Goal: Task Accomplishment & Management: Use online tool/utility

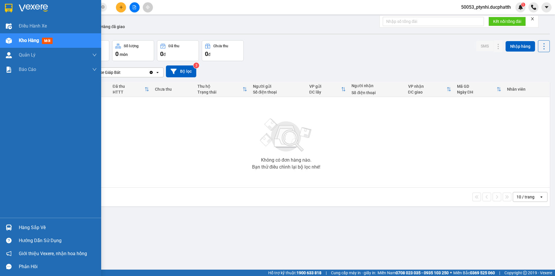
click at [15, 222] on div "Hàng sắp về" at bounding box center [50, 227] width 101 height 13
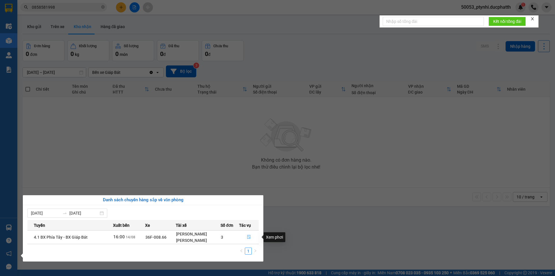
click at [249, 237] on icon "file-done" at bounding box center [249, 237] width 4 height 4
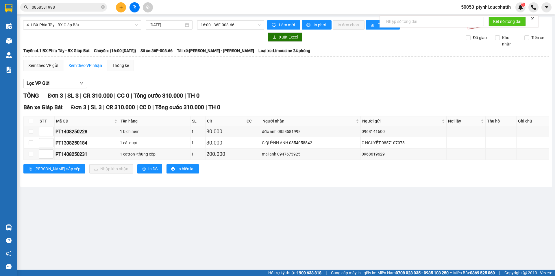
drag, startPoint x: 276, startPoint y: 171, endPoint x: 278, endPoint y: 165, distance: 6.7
drag, startPoint x: 278, startPoint y: 165, endPoint x: 31, endPoint y: 119, distance: 251.5
click at [31, 119] on input "checkbox" at bounding box center [31, 121] width 5 height 5
checkbox input "true"
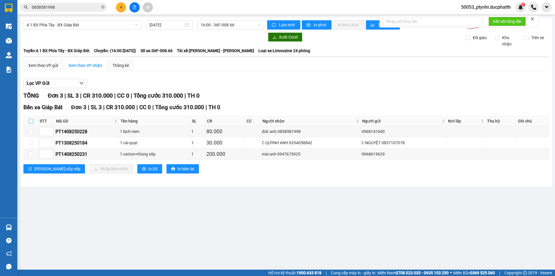
checkbox input "true"
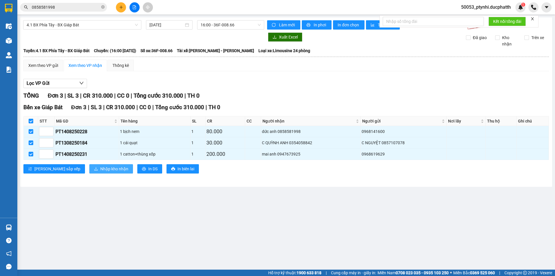
click at [100, 168] on span "Nhập kho nhận" at bounding box center [114, 168] width 28 height 6
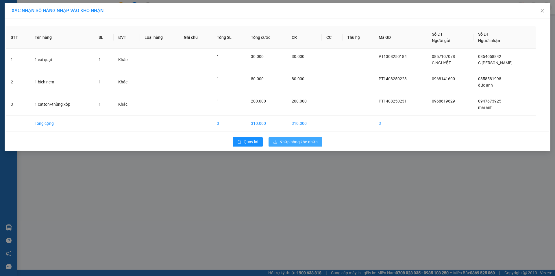
drag, startPoint x: 310, startPoint y: 136, endPoint x: 311, endPoint y: 139, distance: 2.9
click at [311, 136] on div "Quay lại Nhập hàng kho nhận" at bounding box center [277, 141] width 543 height 15
click at [311, 139] on span "Nhập hàng kho nhận" at bounding box center [299, 142] width 38 height 6
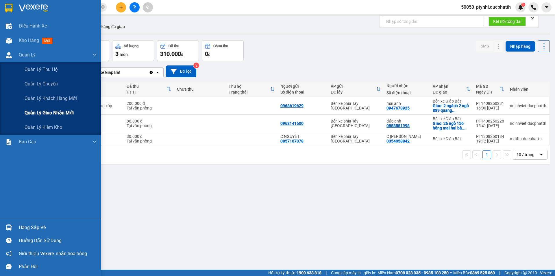
click at [61, 111] on span "Quản lý giao nhận mới" at bounding box center [49, 112] width 49 height 7
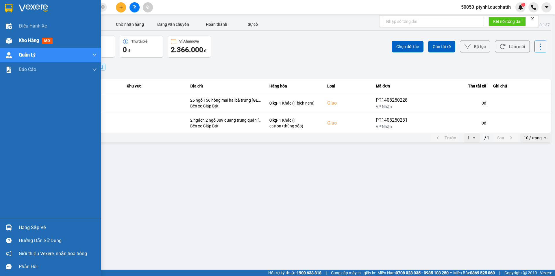
click at [10, 39] on img at bounding box center [9, 41] width 6 height 6
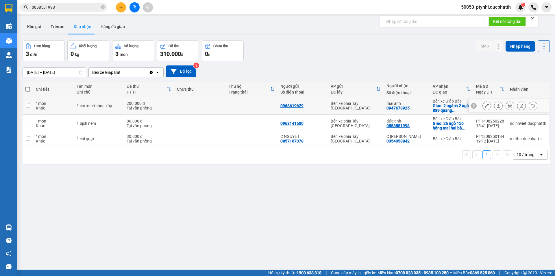
click at [171, 101] on div "200.000 đ" at bounding box center [149, 103] width 45 height 5
checkbox input "true"
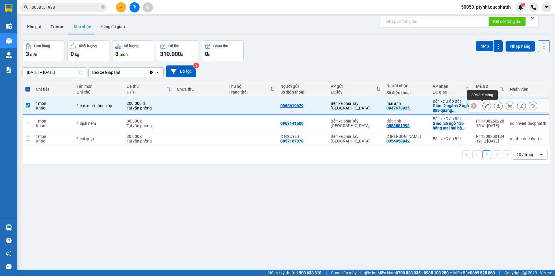
click at [483, 107] on button at bounding box center [487, 106] width 8 height 10
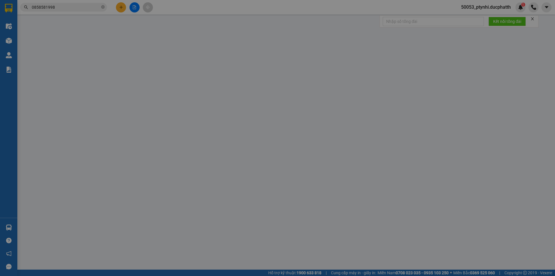
type input "0968619629"
type input "0947673925"
type input "mai anh"
checkbox input "true"
type input "2 ngách 2 ngỏ 889 quang trung quân [GEOGRAPHIC_DATA]"
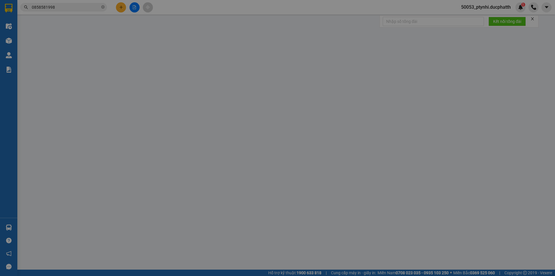
type input "200.000"
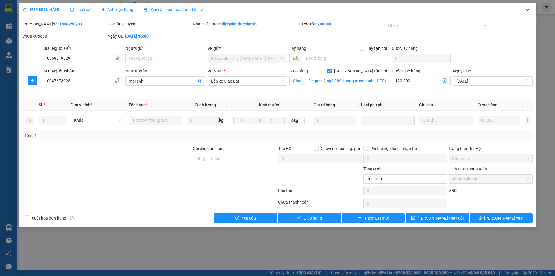
click at [524, 12] on span "Close" at bounding box center [528, 11] width 16 height 16
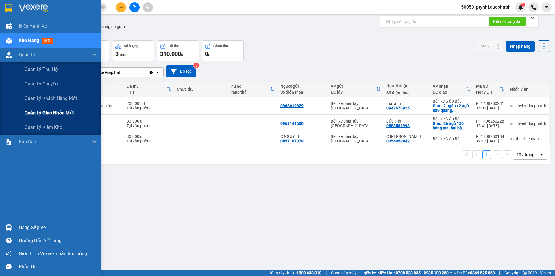
click at [26, 109] on span "Quản lý giao nhận mới" at bounding box center [49, 112] width 49 height 7
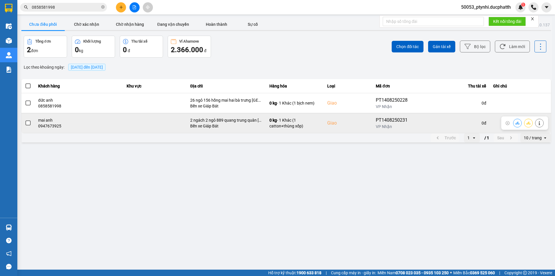
click at [28, 121] on span at bounding box center [27, 122] width 5 height 5
click at [25, 120] on input "checkbox" at bounding box center [25, 120] width 0 height 0
click at [517, 123] on icon at bounding box center [518, 123] width 4 height 4
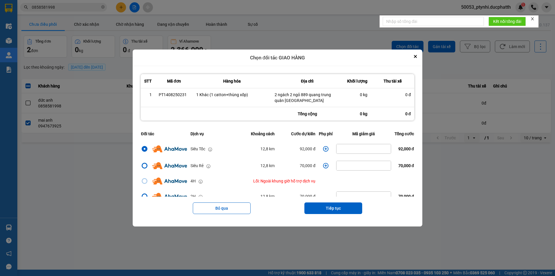
click at [323, 148] on icon "dialog" at bounding box center [326, 149] width 6 height 6
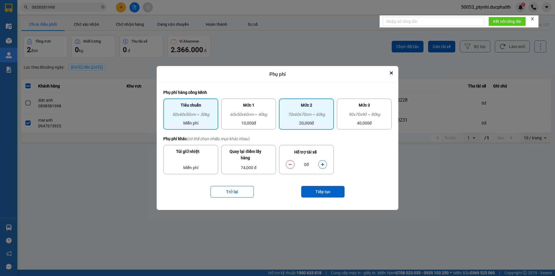
click at [324, 119] on div "70x60x70cm ~ 60kg" at bounding box center [307, 115] width 48 height 9
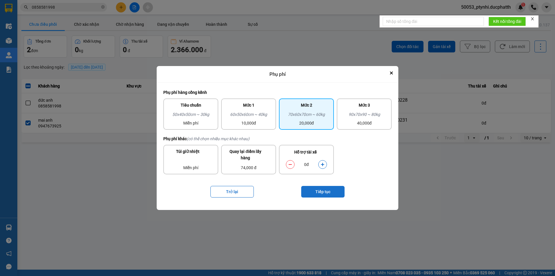
click at [329, 189] on button "Tiếp tục" at bounding box center [322, 192] width 43 height 12
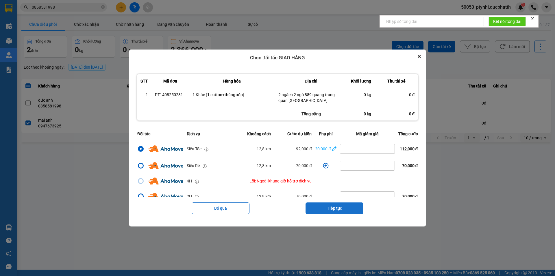
click at [342, 208] on button "Tiếp tục" at bounding box center [335, 208] width 58 height 12
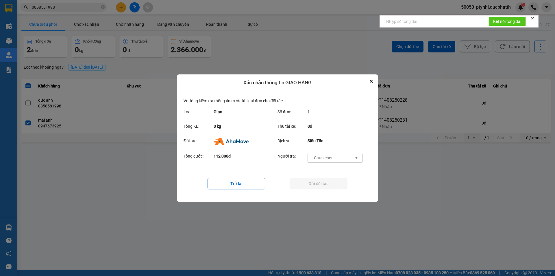
drag, startPoint x: 335, startPoint y: 158, endPoint x: 334, endPoint y: 162, distance: 3.8
click at [335, 158] on div "-- Chưa chọn --" at bounding box center [324, 158] width 26 height 6
click at [336, 188] on div "Ví Ahamove" at bounding box center [334, 190] width 55 height 10
click at [330, 182] on button "Gửi đối tác" at bounding box center [319, 184] width 58 height 12
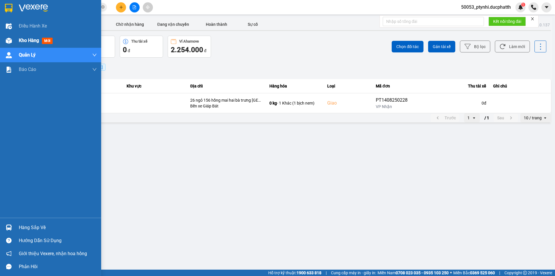
click at [21, 44] on div "Kho hàng mới" at bounding box center [58, 40] width 78 height 14
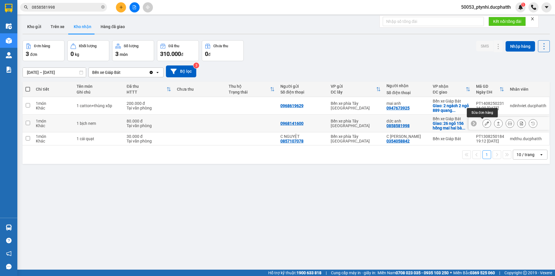
click at [483, 126] on button at bounding box center [487, 123] width 8 height 10
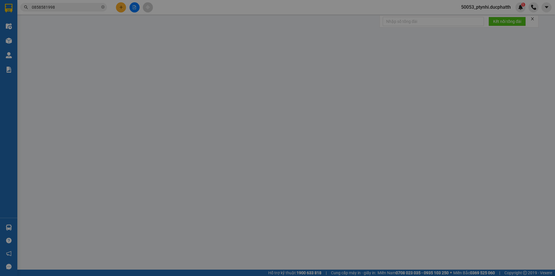
type input "0968141600"
type input "0858581998"
type input "dức anh"
checkbox input "true"
type input "26 ngỏ 156 hồng mai hai bà trưng [GEOGRAPHIC_DATA]"
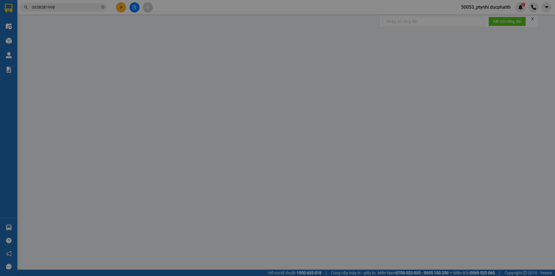
type input "80.000"
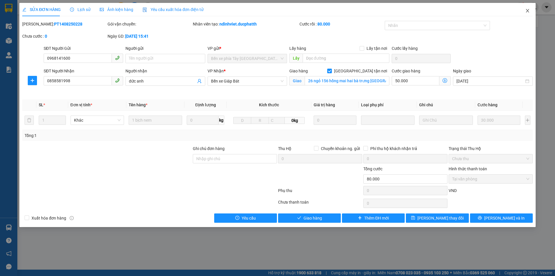
click at [527, 12] on icon "close" at bounding box center [527, 10] width 5 height 5
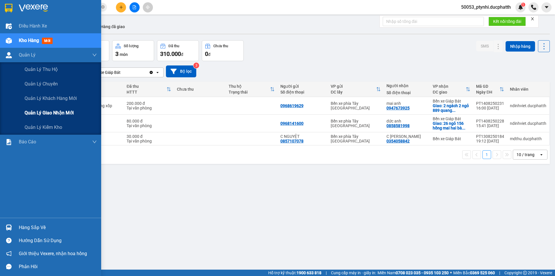
click at [36, 109] on span "Quản lý giao nhận mới" at bounding box center [49, 112] width 49 height 7
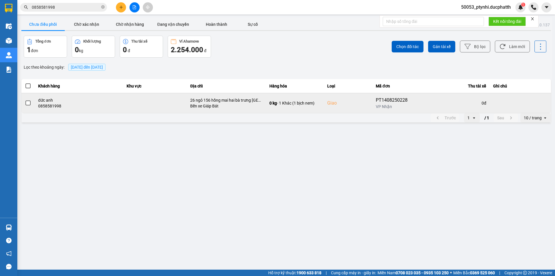
click at [148, 99] on td at bounding box center [155, 103] width 64 height 20
click at [521, 101] on button at bounding box center [518, 103] width 8 height 10
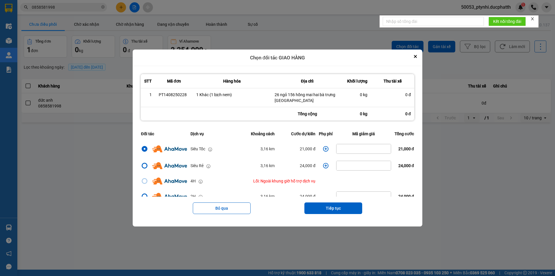
click at [323, 149] on icon "dialog" at bounding box center [325, 148] width 5 height 5
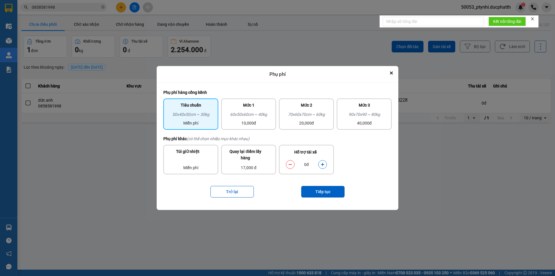
drag, startPoint x: 256, startPoint y: 109, endPoint x: 288, endPoint y: 155, distance: 56.1
click at [255, 109] on div "Mức 1" at bounding box center [249, 106] width 48 height 9
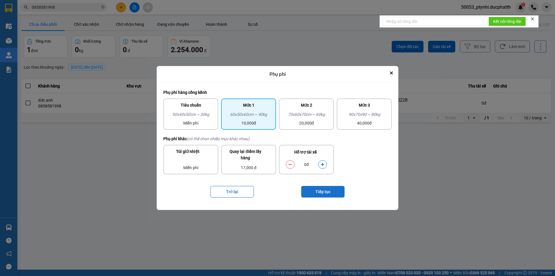
click at [337, 195] on button "Tiếp tục" at bounding box center [322, 192] width 43 height 12
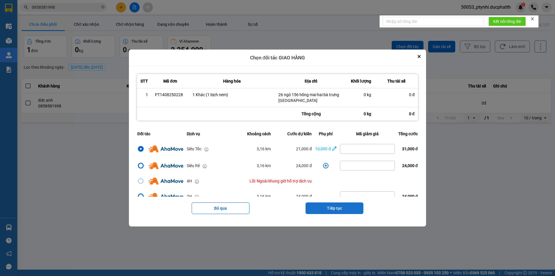
click at [340, 207] on button "Tiếp tục" at bounding box center [335, 208] width 58 height 12
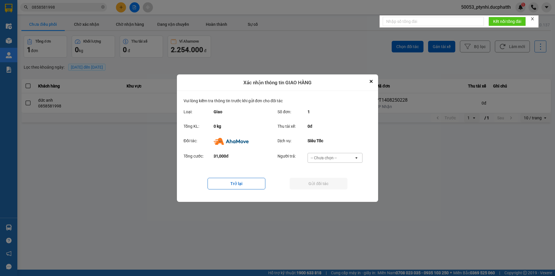
click at [333, 161] on div "-- Chưa chọn --" at bounding box center [331, 157] width 46 height 9
click at [329, 190] on span "Ví Ahamove" at bounding box center [323, 191] width 23 height 6
click at [325, 181] on button "Gửi đối tác" at bounding box center [319, 184] width 58 height 12
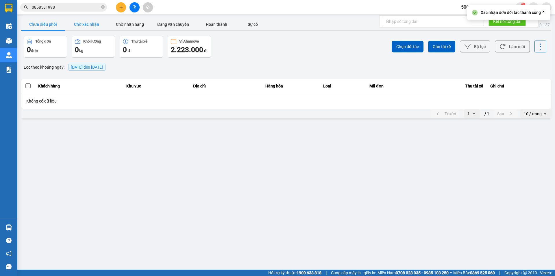
click at [93, 25] on button "Chờ xác nhận" at bounding box center [86, 25] width 43 height 12
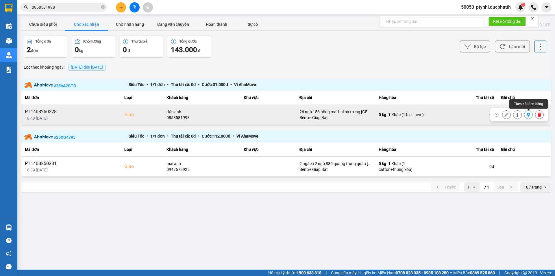
click at [529, 116] on icon at bounding box center [529, 114] width 4 height 4
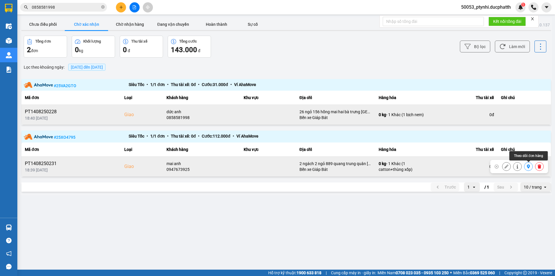
click at [526, 167] on button at bounding box center [529, 166] width 8 height 10
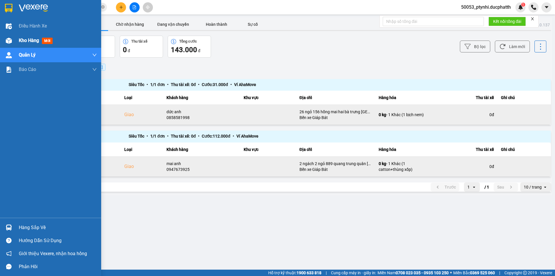
click at [17, 41] on div "Kho hàng mới" at bounding box center [50, 40] width 101 height 14
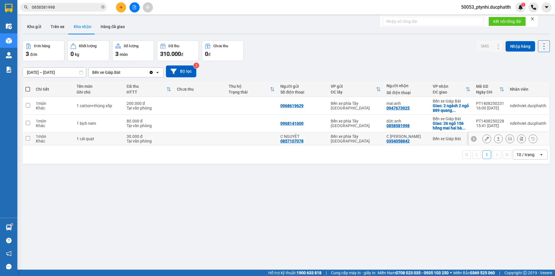
click at [182, 140] on td at bounding box center [200, 138] width 52 height 13
checkbox input "true"
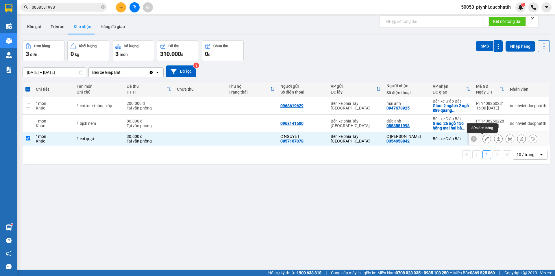
click at [485, 137] on icon at bounding box center [487, 138] width 4 height 4
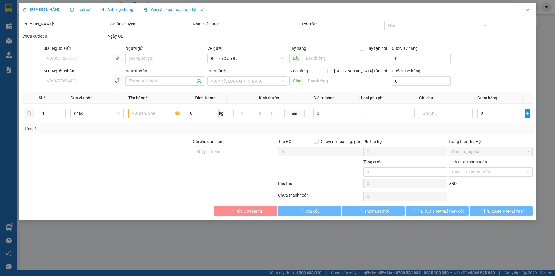
type input "0857107078"
type input "C NGUYỆT"
type input "0354058842"
type input "C [PERSON_NAME]"
type input "30.000"
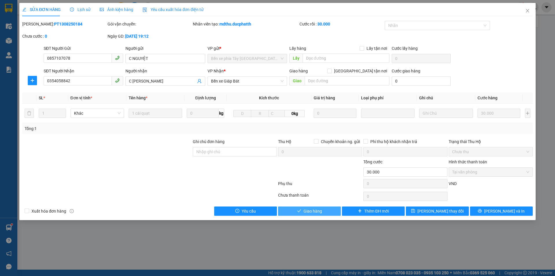
click at [305, 212] on span "Giao hàng" at bounding box center [313, 211] width 19 height 6
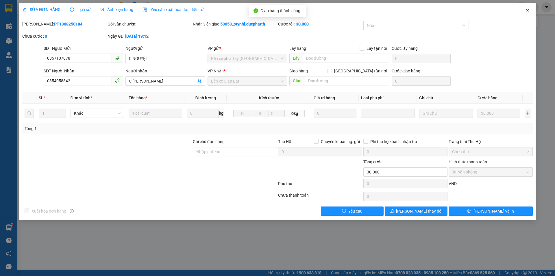
click at [528, 12] on icon "close" at bounding box center [527, 10] width 5 height 5
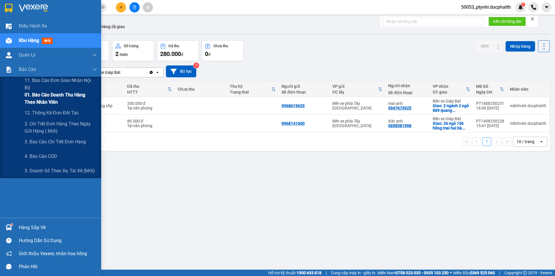
click at [30, 103] on span "01. Báo cáo doanh thu hàng theo nhân viên" at bounding box center [61, 98] width 72 height 14
